Goal: Use online tool/utility

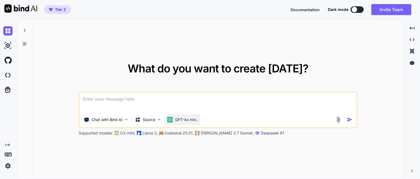
click at [177, 119] on p "GPT-4o min.." at bounding box center [186, 119] width 23 height 5
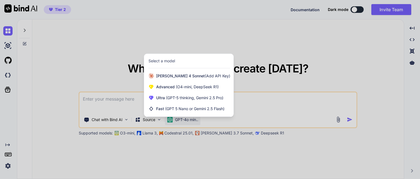
drag, startPoint x: 107, startPoint y: 115, endPoint x: 93, endPoint y: 95, distance: 25.1
click at [107, 115] on div at bounding box center [210, 89] width 420 height 179
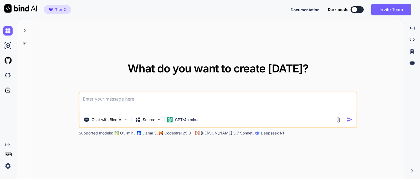
click at [25, 30] on icon at bounding box center [24, 30] width 4 height 4
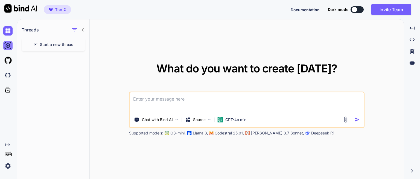
click at [8, 46] on img at bounding box center [7, 45] width 9 height 9
type textarea "x"
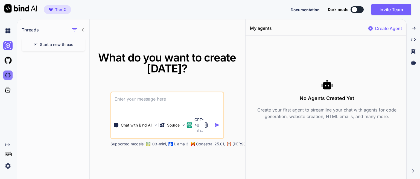
click at [8, 75] on img at bounding box center [7, 75] width 9 height 9
click at [7, 31] on img at bounding box center [7, 30] width 9 height 9
click at [82, 29] on icon at bounding box center [83, 29] width 2 height 3
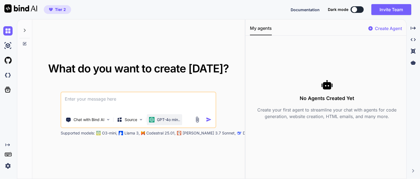
click at [171, 119] on p "GPT-4o min.." at bounding box center [168, 119] width 23 height 5
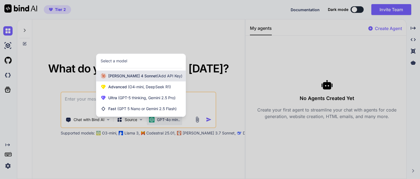
click at [131, 78] on span "Claude 4 Sonnet (Add API Key)" at bounding box center [145, 75] width 74 height 5
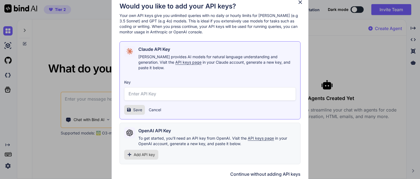
click at [265, 171] on button "Continue without adding API keys" at bounding box center [265, 174] width 70 height 7
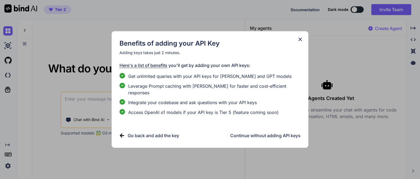
click at [264, 135] on h3 "Continue without adding API keys" at bounding box center [265, 135] width 70 height 7
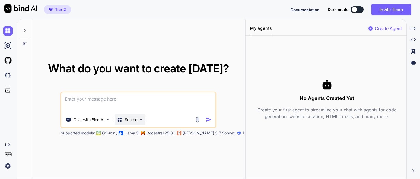
click at [134, 121] on p "Source" at bounding box center [131, 119] width 13 height 5
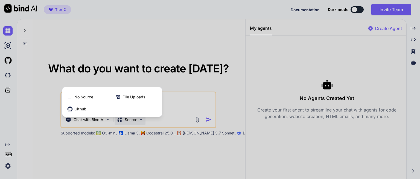
click at [134, 121] on div at bounding box center [210, 89] width 420 height 179
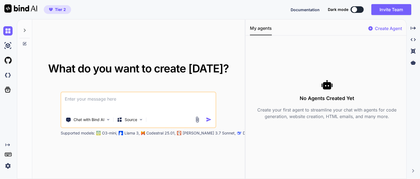
click at [87, 102] on textarea at bounding box center [139, 102] width 154 height 20
click at [107, 117] on div "Chat with Bind AI" at bounding box center [88, 119] width 49 height 11
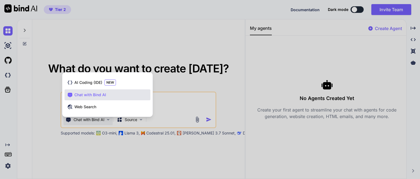
click at [79, 150] on div at bounding box center [210, 89] width 420 height 179
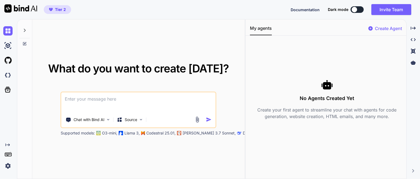
click at [115, 101] on textarea at bounding box center [139, 102] width 154 height 20
click at [376, 28] on p "Create Agent" at bounding box center [388, 28] width 27 height 7
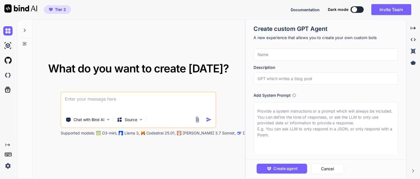
scroll to position [12, 0]
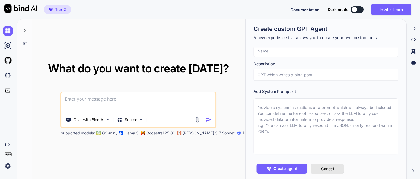
click at [325, 169] on button "Cancel" at bounding box center [327, 169] width 33 height 10
